Goal: Information Seeking & Learning: Learn about a topic

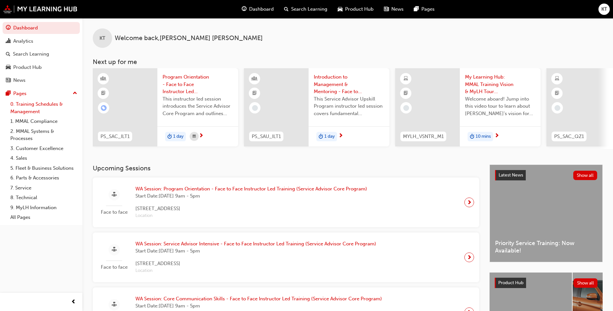
click at [39, 109] on link "0. Training Schedules & Management" at bounding box center [44, 107] width 72 height 17
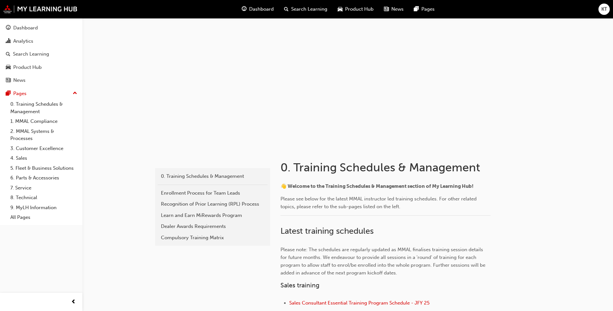
click at [245, 11] on span "guage-icon" at bounding box center [244, 9] width 5 height 8
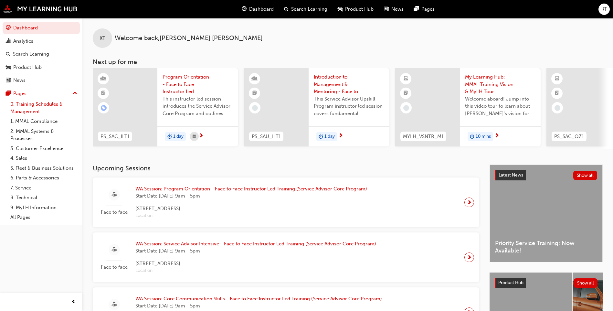
click at [46, 107] on link "0. Training Schedules & Management" at bounding box center [44, 107] width 72 height 17
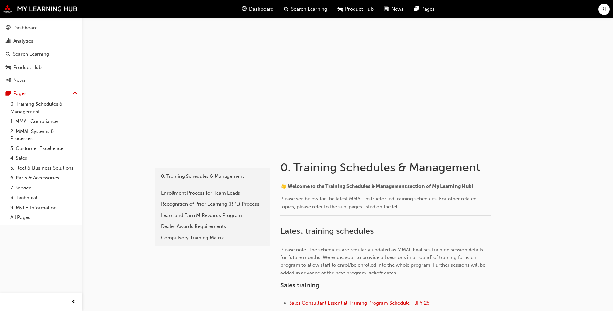
click at [37, 35] on button "Dashboard Analytics Search Learning Product Hub News Pages" at bounding box center [41, 54] width 77 height 67
click at [35, 25] on div "Dashboard" at bounding box center [25, 27] width 25 height 7
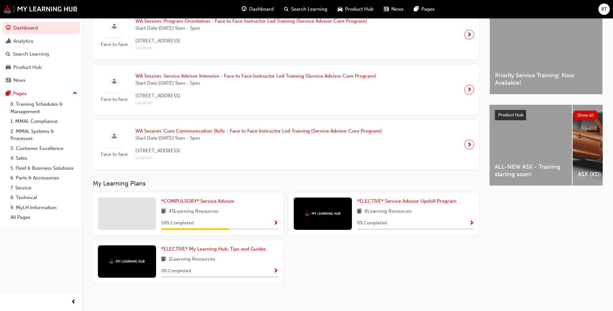
scroll to position [174, 0]
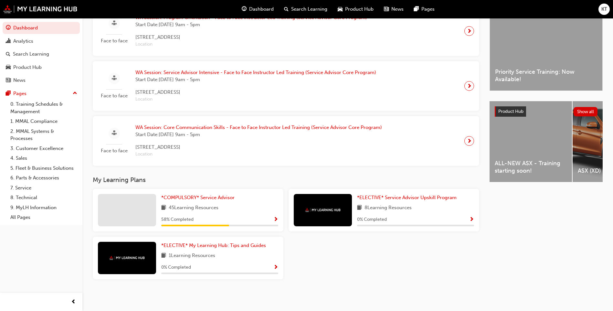
click at [193, 241] on div "*ELECTIVE* My Learning Hub: Tips and Guides 1 Learning Resources 0 % Completed" at bounding box center [188, 257] width 191 height 43
click at [194, 245] on span "*ELECTIVE* My Learning Hub: Tips and Guides" at bounding box center [213, 245] width 105 height 6
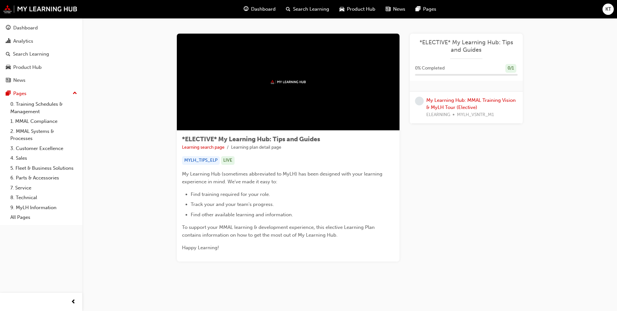
click at [419, 105] on div at bounding box center [419, 108] width 9 height 22
click at [455, 108] on link "My Learning Hub: MMAL Training Vision & MyLH Tour (Elective)" at bounding box center [471, 103] width 89 height 13
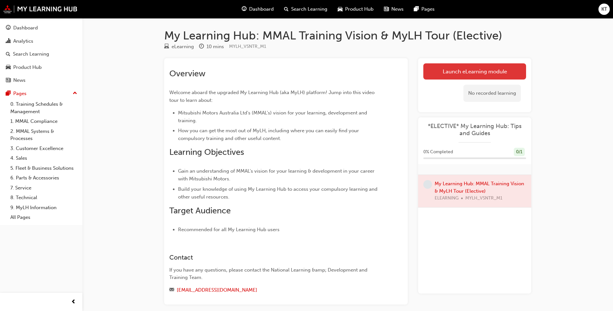
click at [495, 72] on link "Launch eLearning module" at bounding box center [474, 71] width 103 height 16
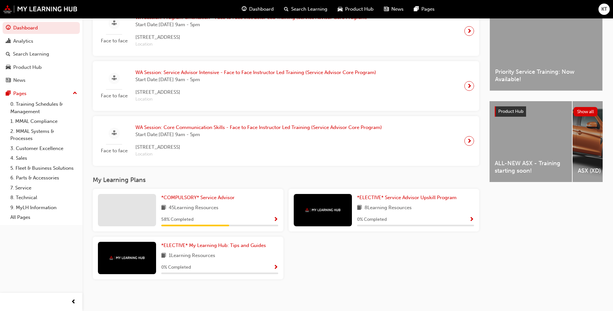
scroll to position [174, 0]
click at [185, 198] on span "*COMPULSORY* Service Advisor" at bounding box center [197, 197] width 73 height 6
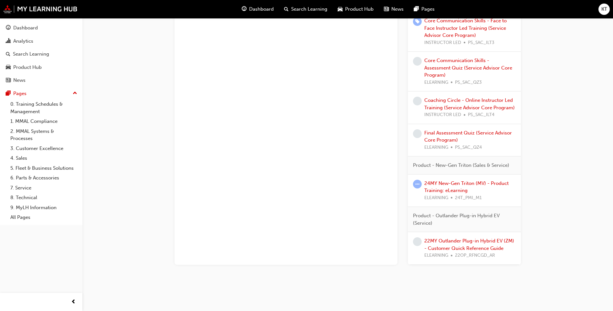
scroll to position [715, 0]
click at [439, 189] on link "24MY New-Gen Triton (MV) - Product Training: eLearning" at bounding box center [466, 185] width 84 height 13
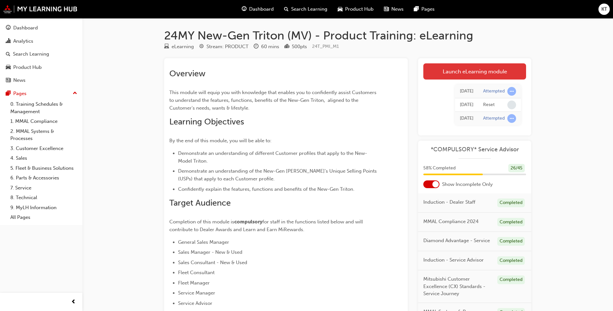
click at [509, 76] on link "Launch eLearning module" at bounding box center [474, 71] width 103 height 16
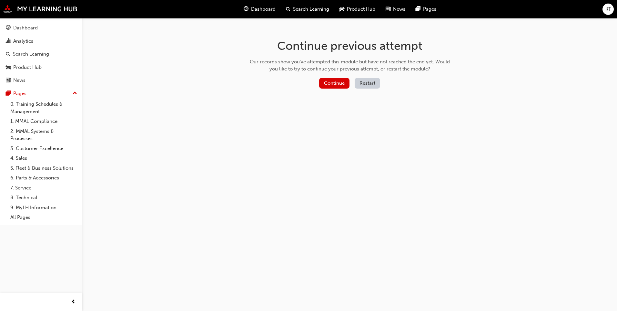
click at [335, 67] on div "Our records show you've attempted this module but have not reached the end yet.…" at bounding box center [350, 65] width 205 height 15
click at [364, 86] on button "Restart" at bounding box center [368, 83] width 26 height 11
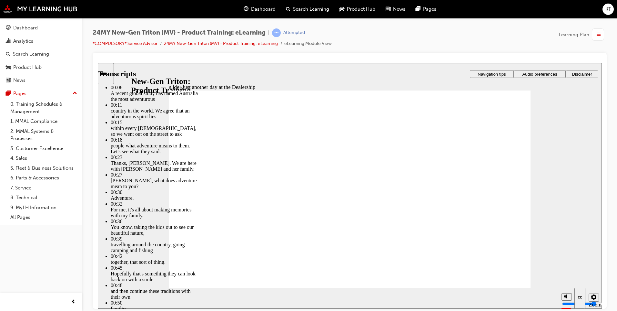
drag, startPoint x: 382, startPoint y: 244, endPoint x: 485, endPoint y: 258, distance: 104.3
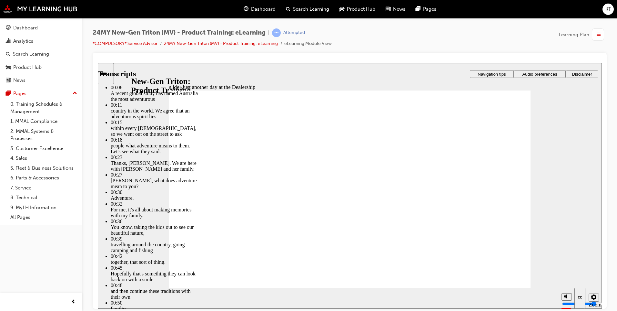
type input "260"
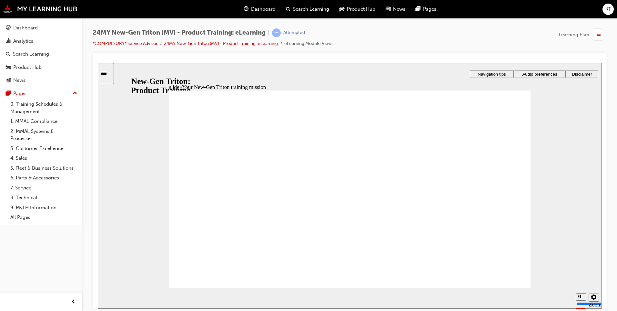
drag, startPoint x: 404, startPoint y: 212, endPoint x: 411, endPoint y: 213, distance: 6.5
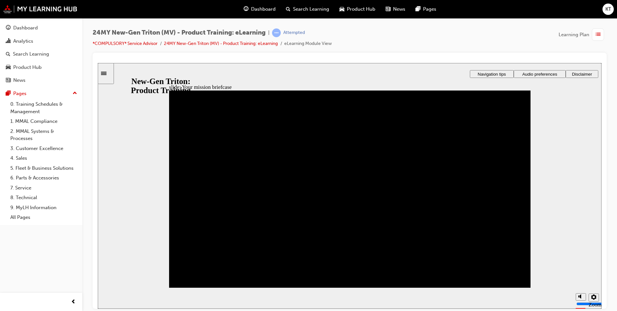
drag, startPoint x: 428, startPoint y: 142, endPoint x: 435, endPoint y: 208, distance: 66.9
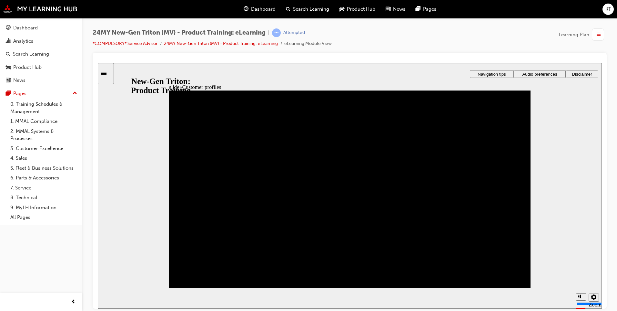
drag, startPoint x: 262, startPoint y: 237, endPoint x: 272, endPoint y: 162, distance: 75.6
drag, startPoint x: 326, startPoint y: 244, endPoint x: 190, endPoint y: 173, distance: 154.3
drag, startPoint x: 185, startPoint y: 268, endPoint x: 347, endPoint y: 201, distance: 175.8
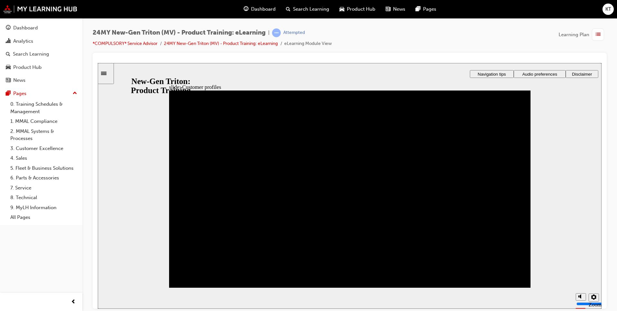
drag, startPoint x: 317, startPoint y: 269, endPoint x: 355, endPoint y: 162, distance: 113.2
drag, startPoint x: 185, startPoint y: 237, endPoint x: 191, endPoint y: 190, distance: 47.5
